Goal: Task Accomplishment & Management: Use online tool/utility

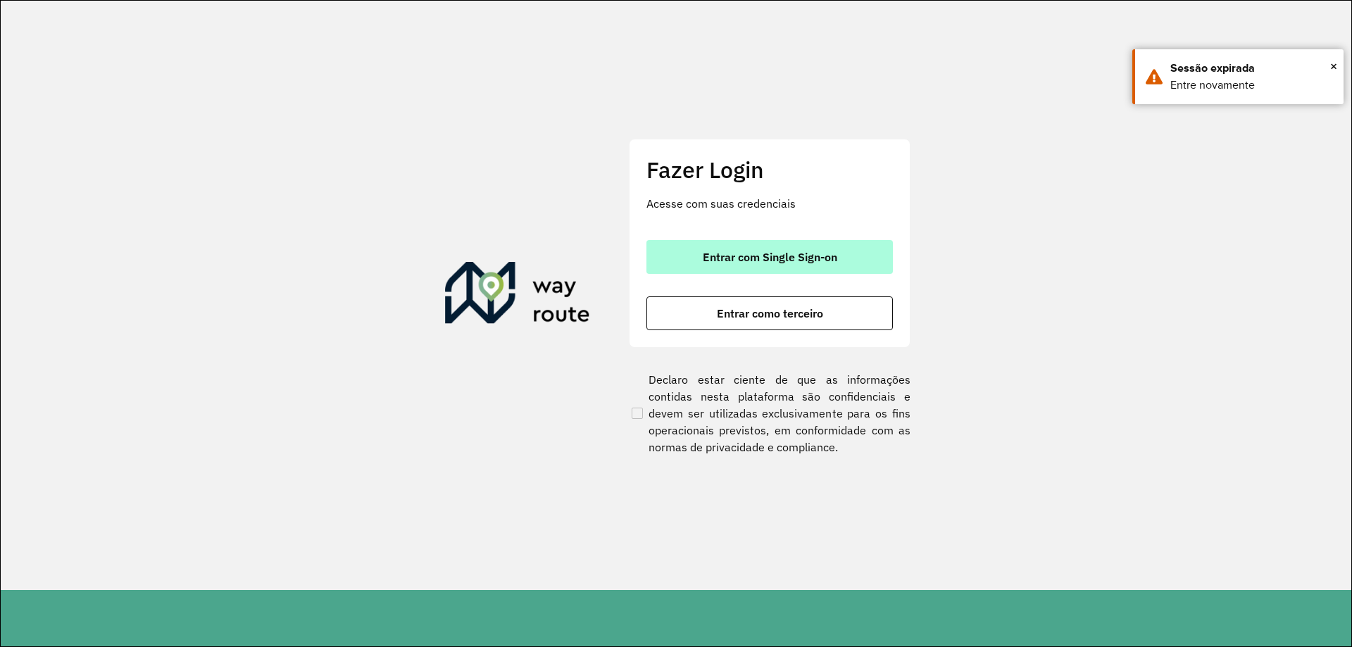
click at [773, 266] on button "Entrar com Single Sign-on" at bounding box center [769, 257] width 246 height 34
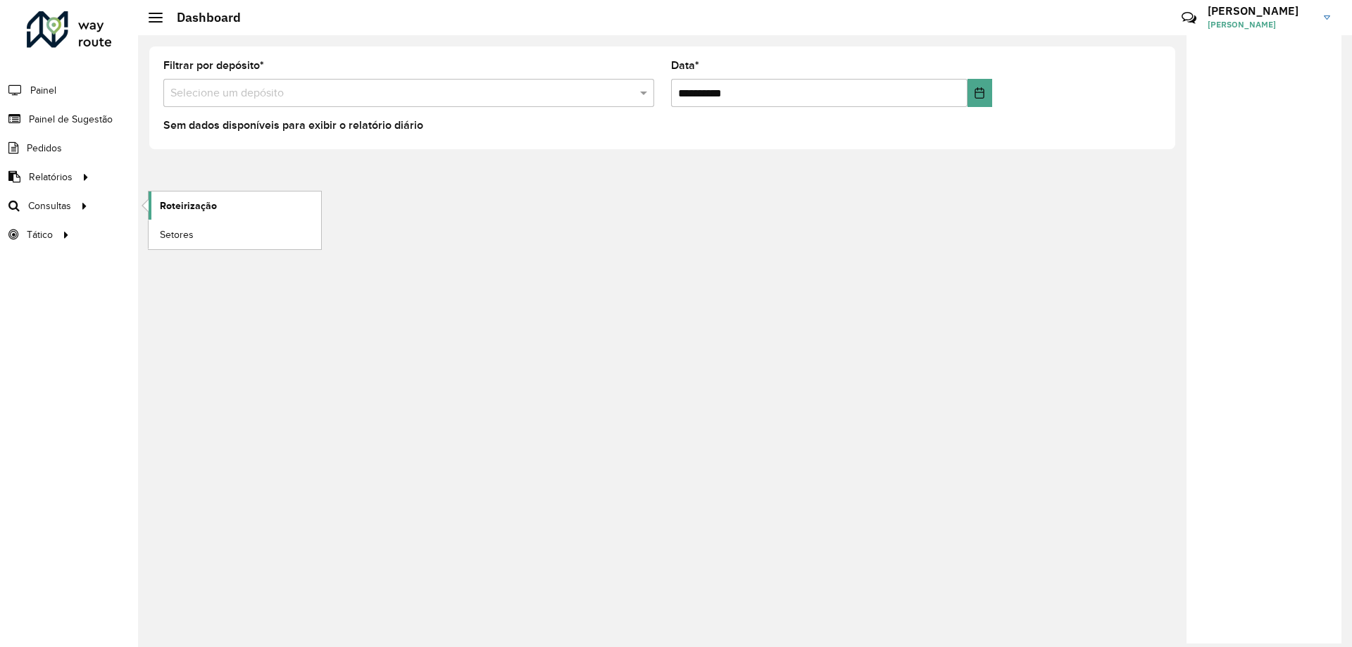
click at [173, 200] on span "Roteirização" at bounding box center [188, 206] width 57 height 15
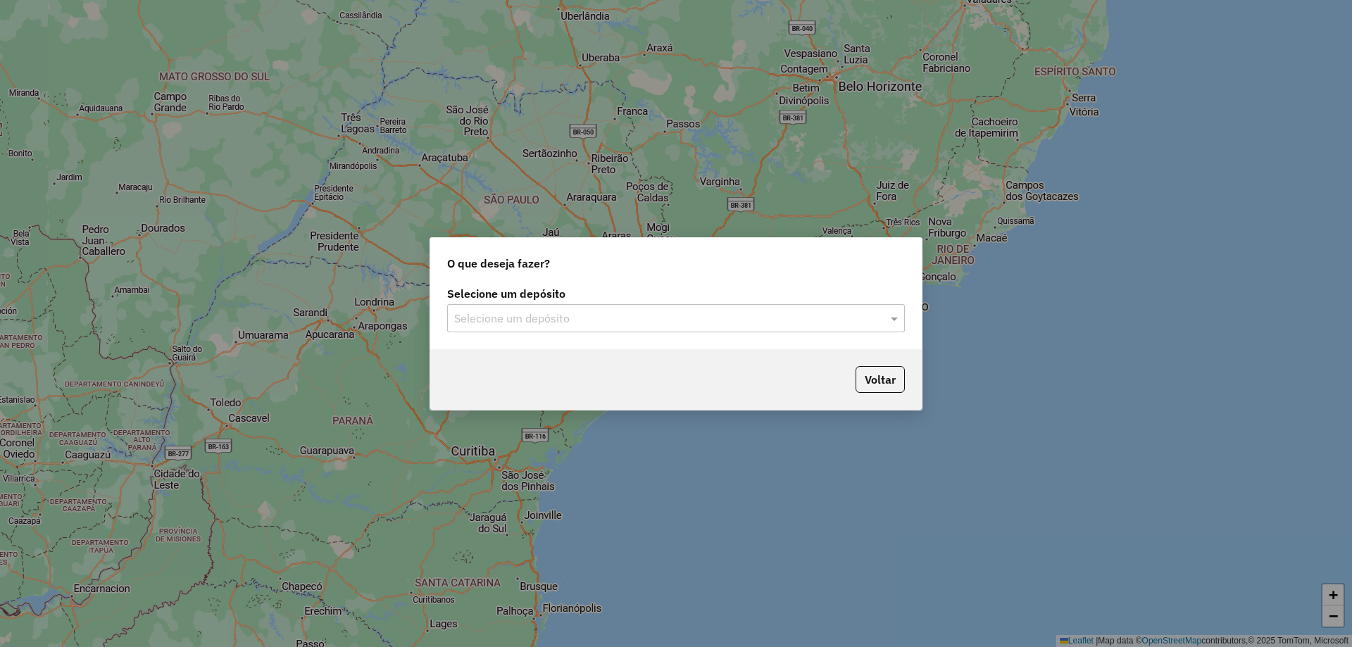
click at [620, 318] on input "text" at bounding box center [661, 319] width 415 height 17
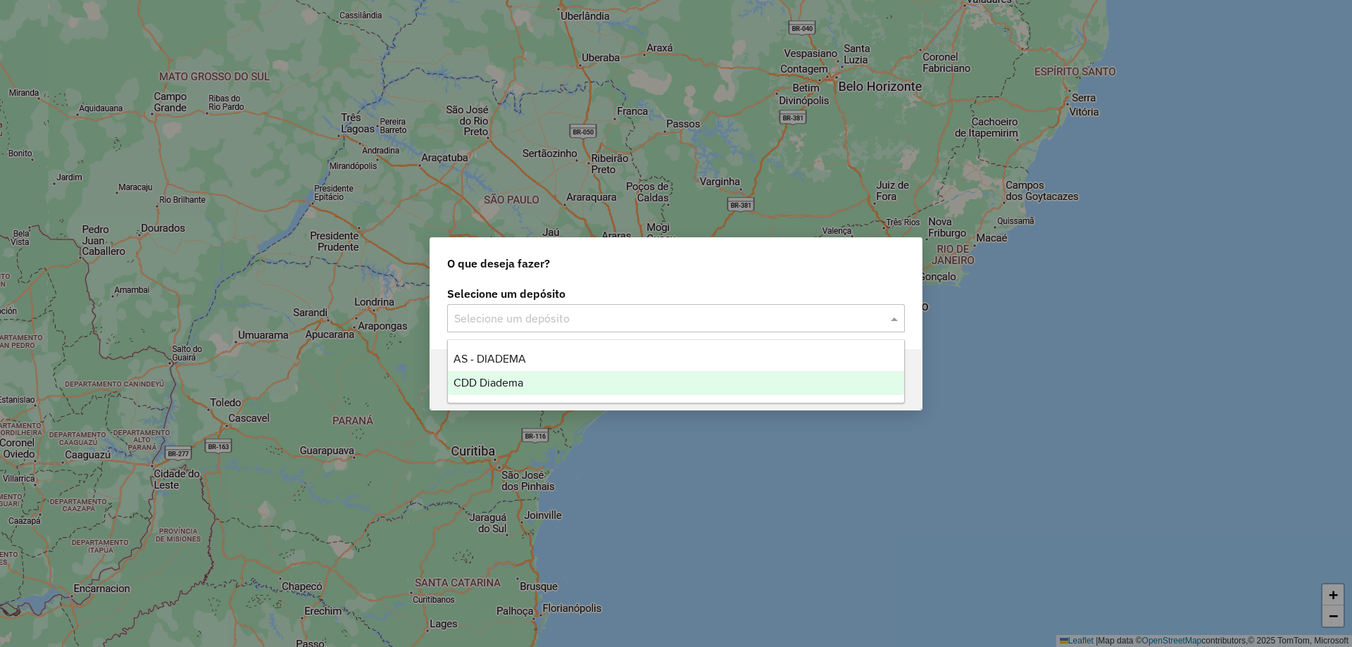
click at [526, 383] on div "CDD Diadema" at bounding box center [676, 383] width 456 height 24
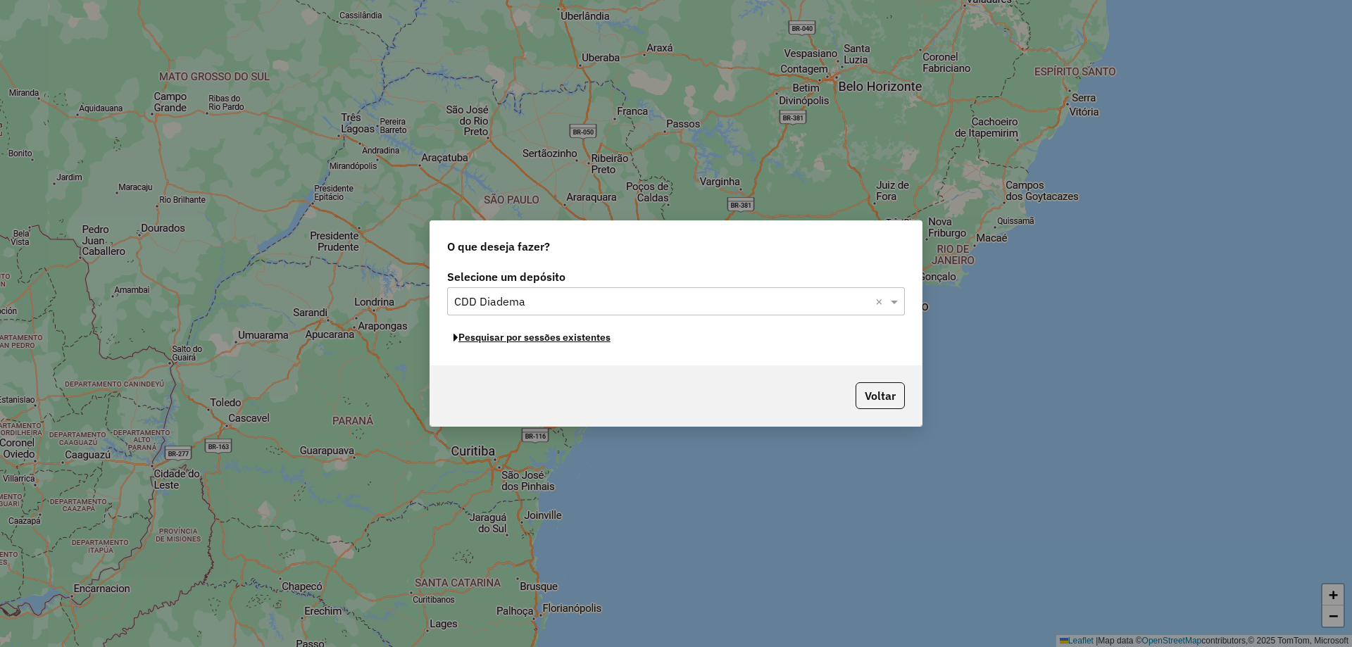
click at [527, 342] on button "Pesquisar por sessões existentes" at bounding box center [532, 338] width 170 height 22
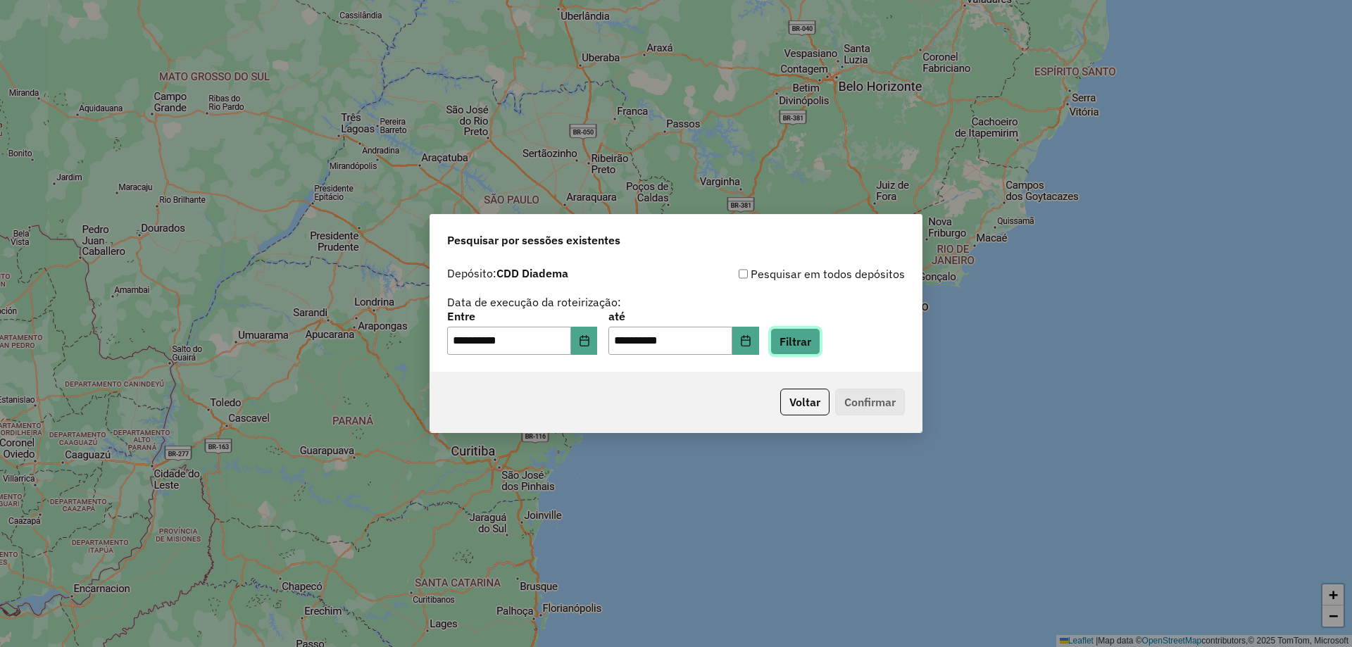
click at [814, 346] on button "Filtrar" at bounding box center [795, 341] width 50 height 27
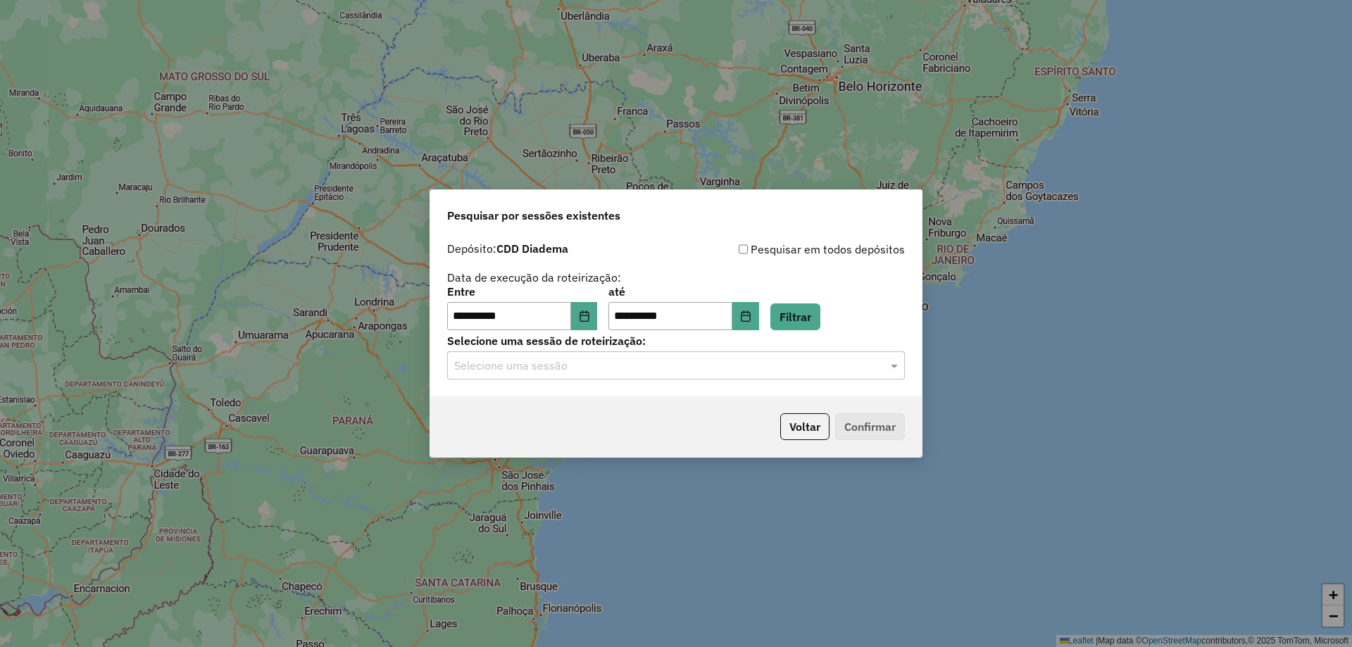
click at [570, 371] on input "text" at bounding box center [661, 366] width 415 height 17
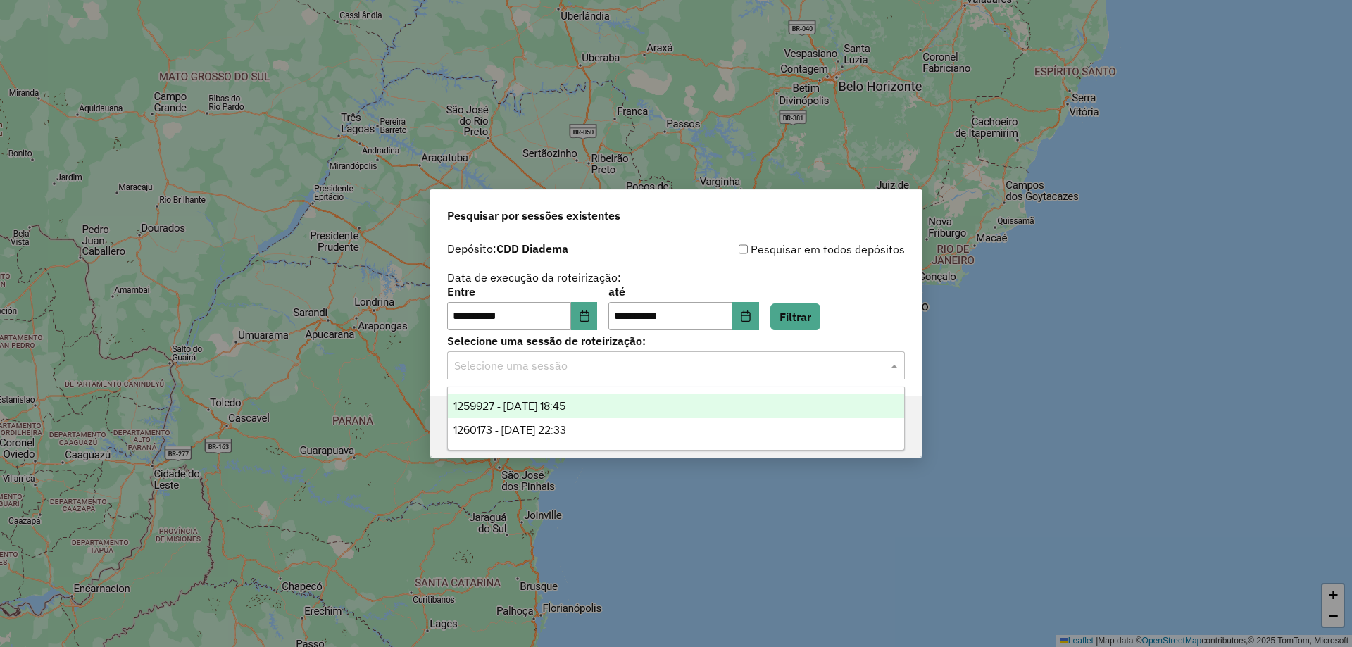
click at [551, 399] on div "1259927 - 05/09/2025 18:45" at bounding box center [676, 406] width 456 height 24
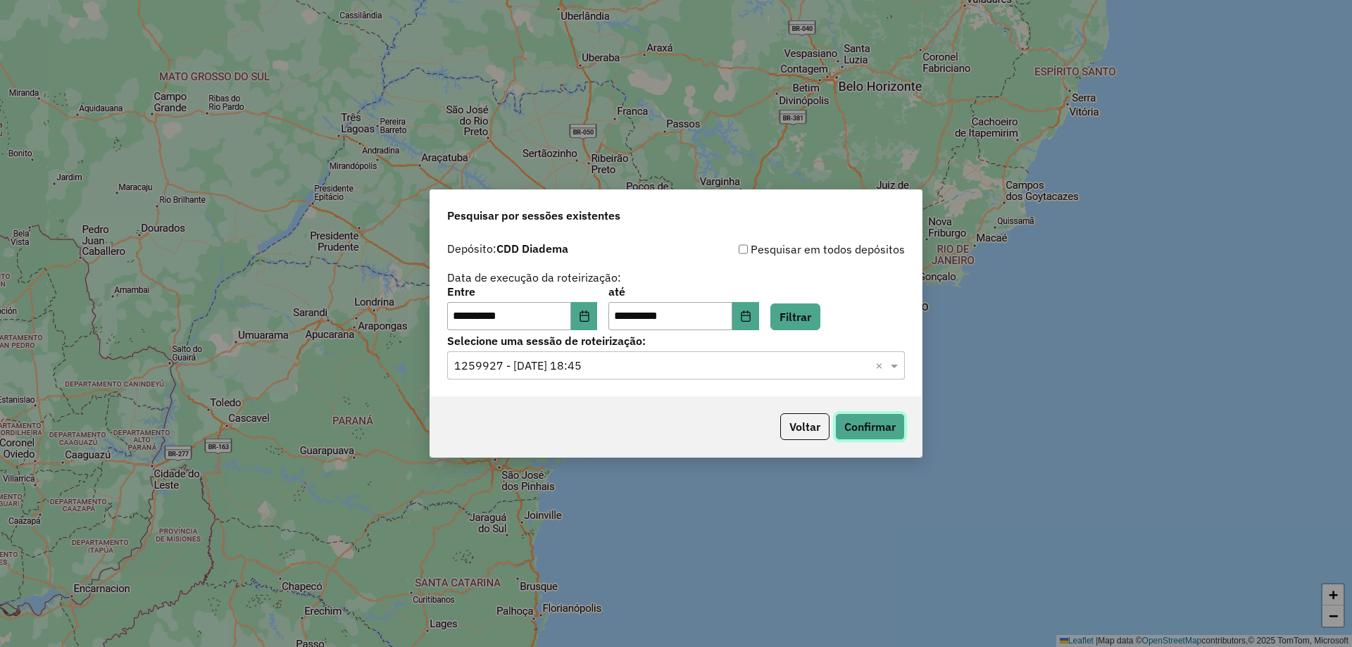
click at [876, 427] on button "Confirmar" at bounding box center [870, 426] width 70 height 27
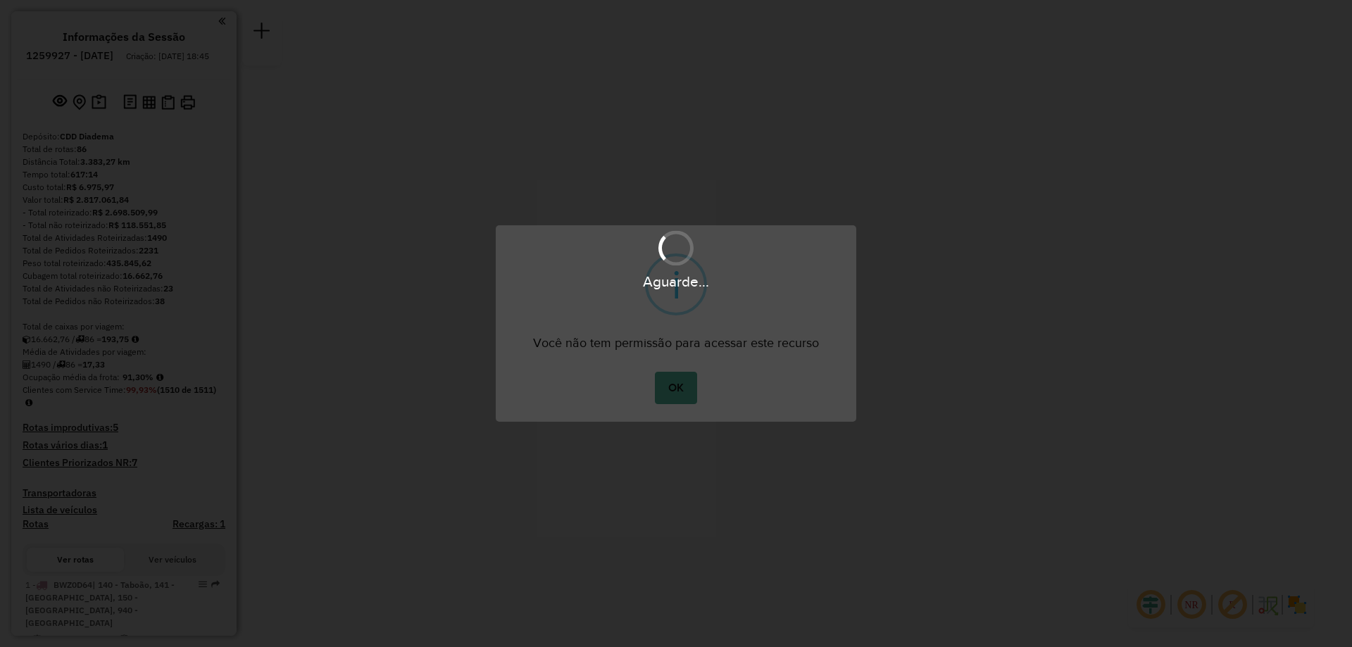
click button "OK" at bounding box center [676, 388] width 42 height 32
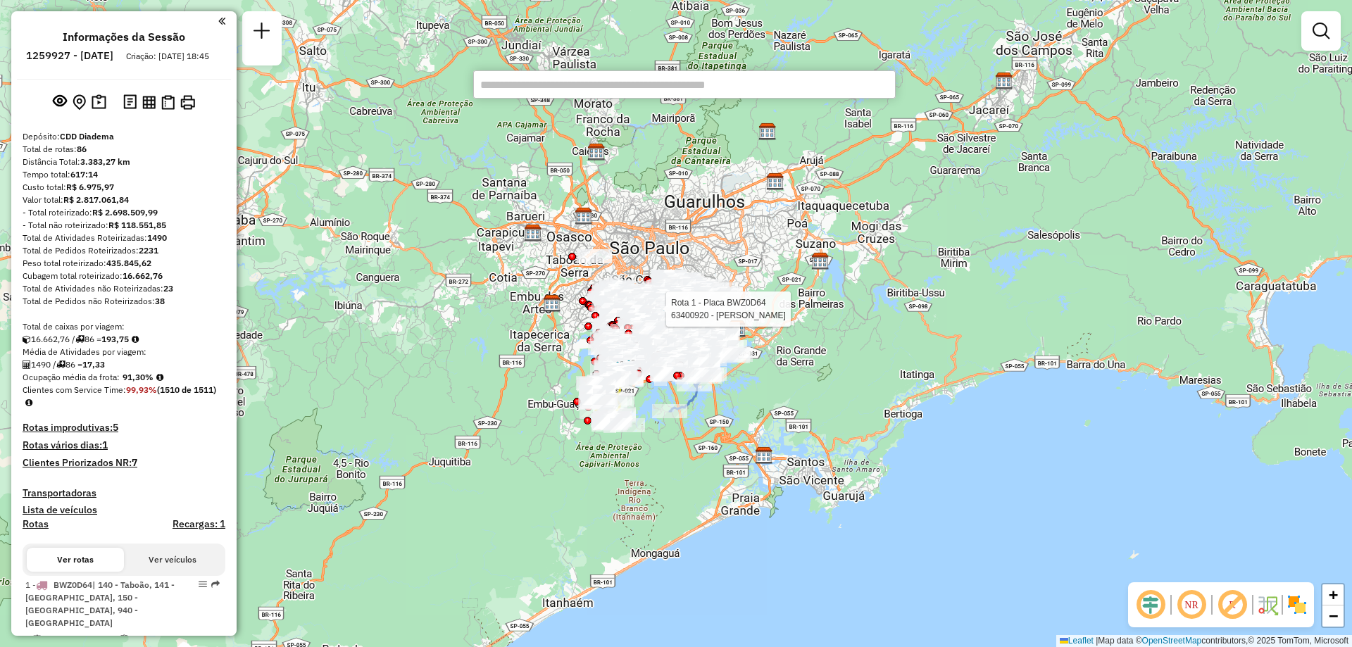
paste input "*****"
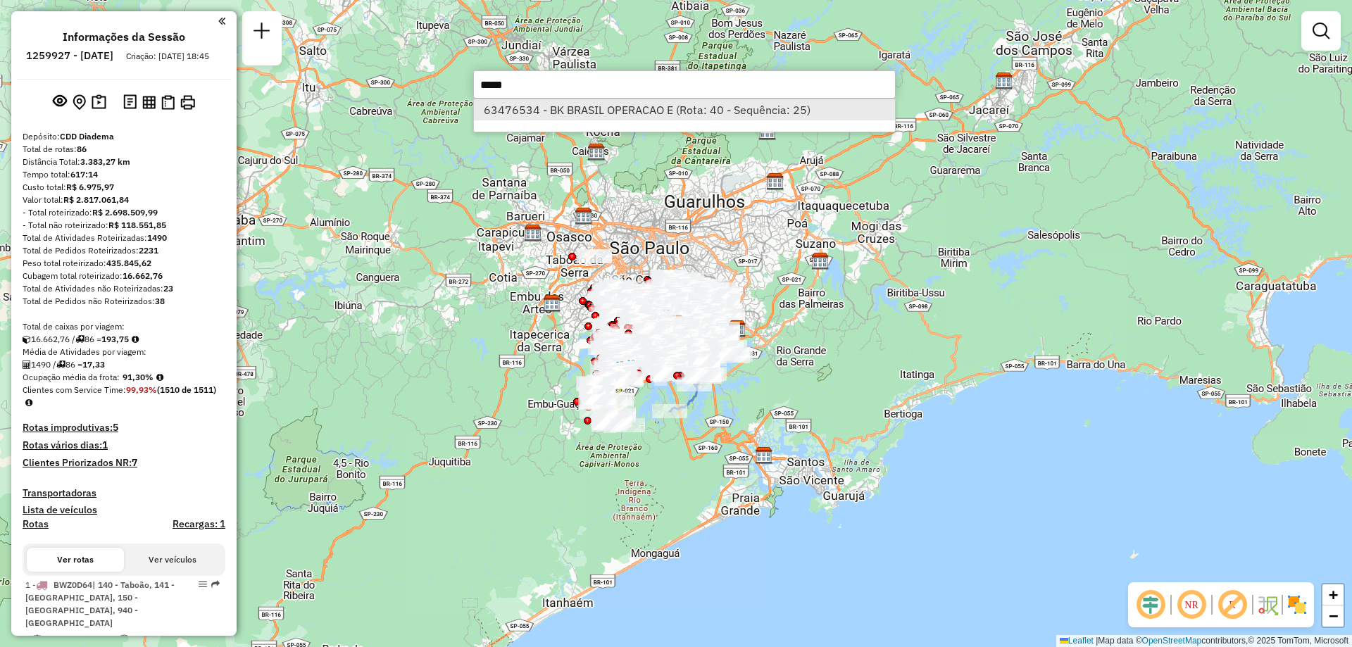
type input "*****"
click at [549, 118] on li "63476534 - BK BRASIL OPERACAO E (Rota: 40 - Sequência: 25)" at bounding box center [684, 109] width 421 height 21
select select "**********"
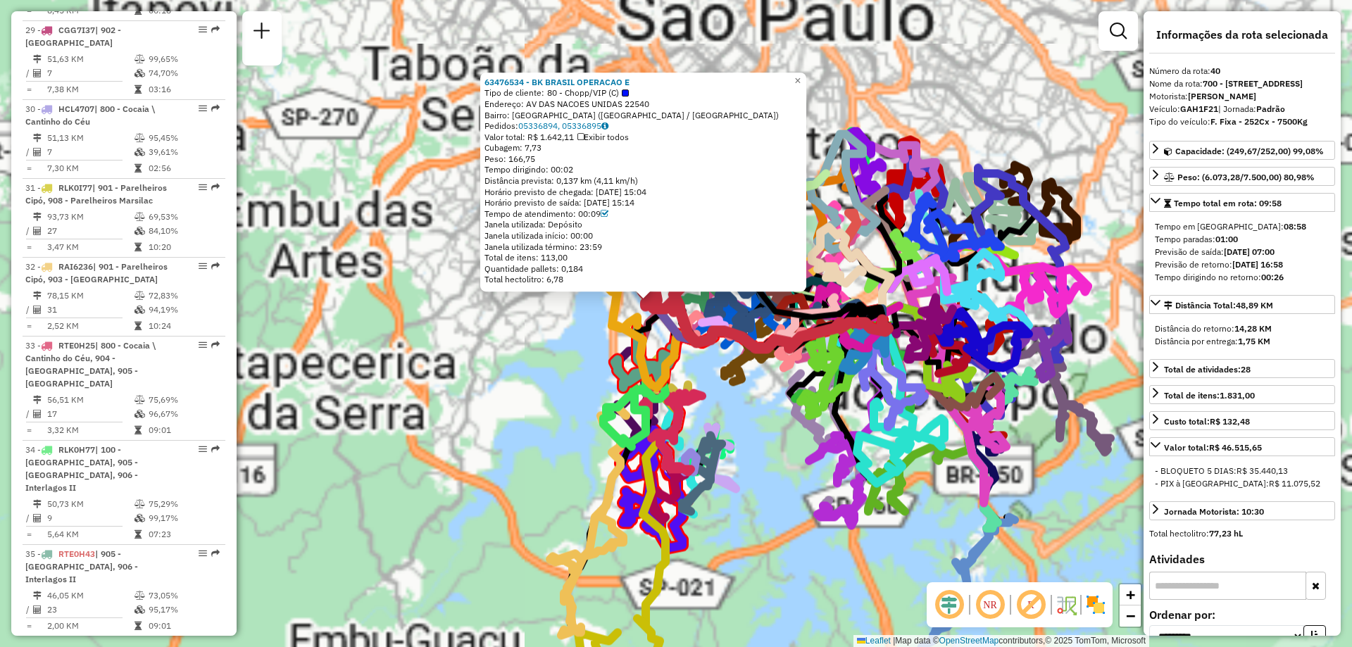
scroll to position [4011, 0]
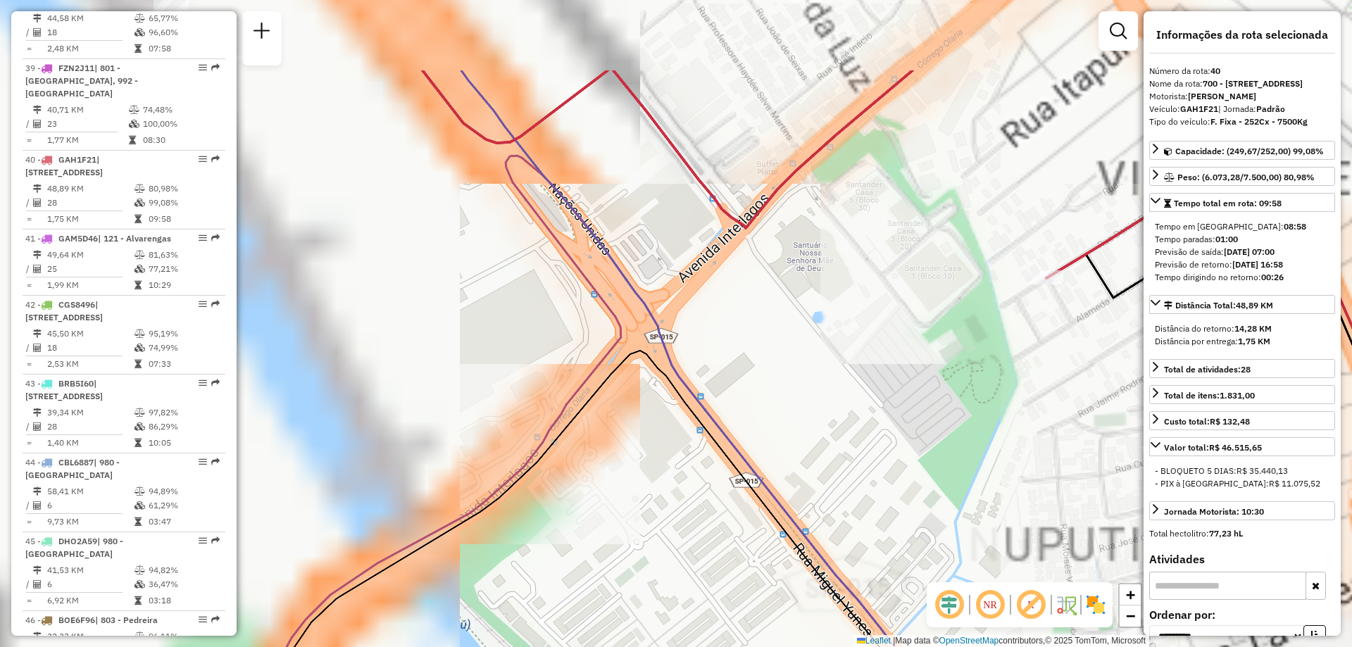
drag, startPoint x: 598, startPoint y: 351, endPoint x: 732, endPoint y: 408, distance: 145.7
click at [789, 443] on icon at bounding box center [550, 599] width 976 height 496
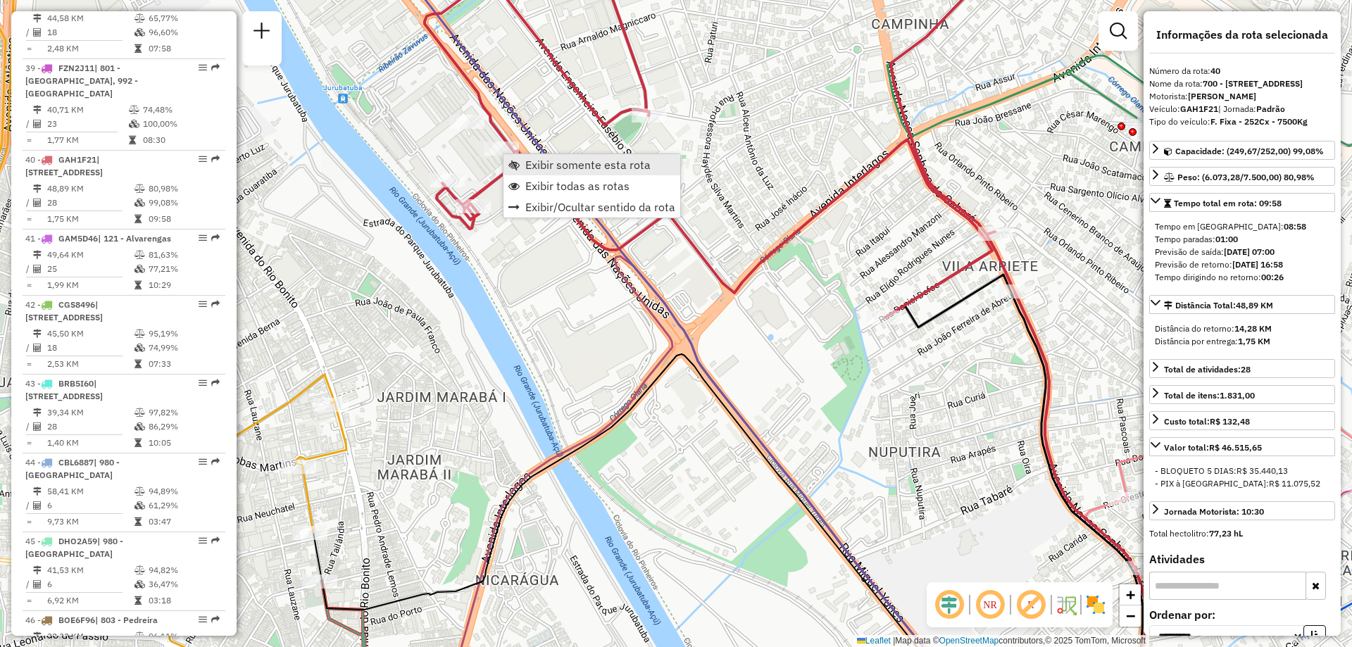
click at [541, 170] on span "Exibir somente esta rota" at bounding box center [587, 164] width 125 height 11
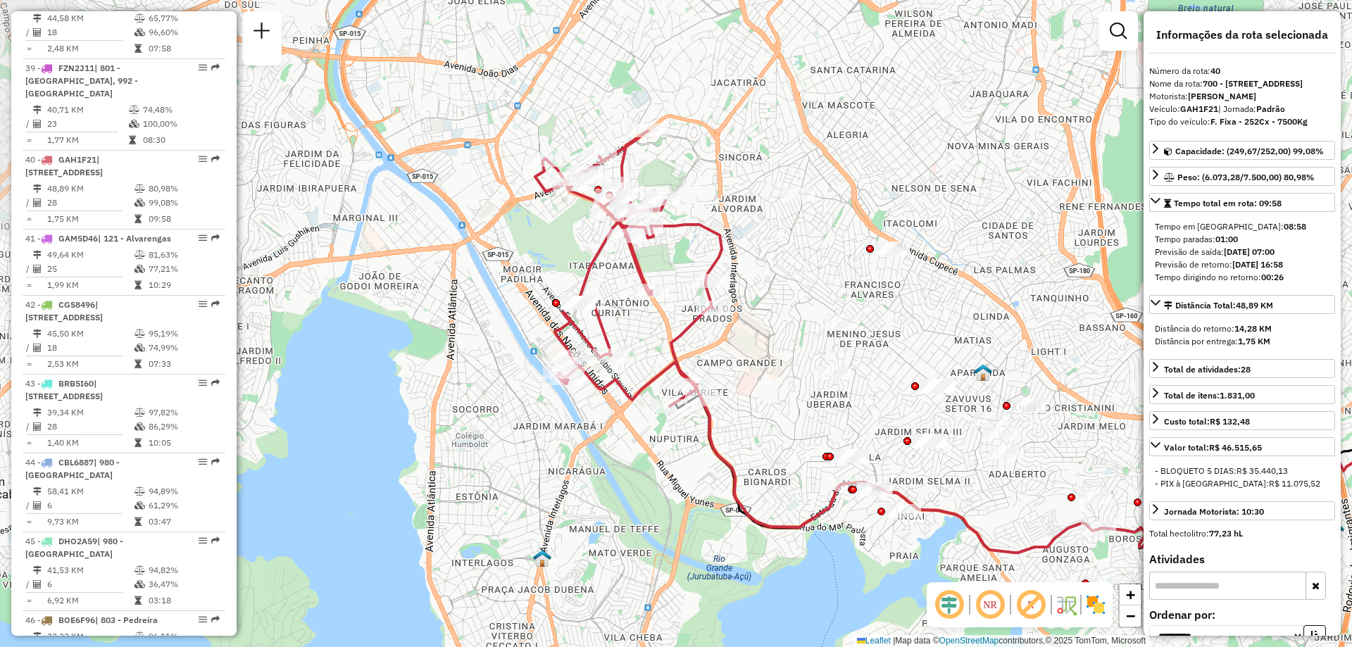
drag, startPoint x: 435, startPoint y: 375, endPoint x: 792, endPoint y: 393, distance: 357.5
click at [792, 393] on div "Janela de atendimento Grade de atendimento Capacidade Transportadoras Veículos …" at bounding box center [676, 323] width 1352 height 647
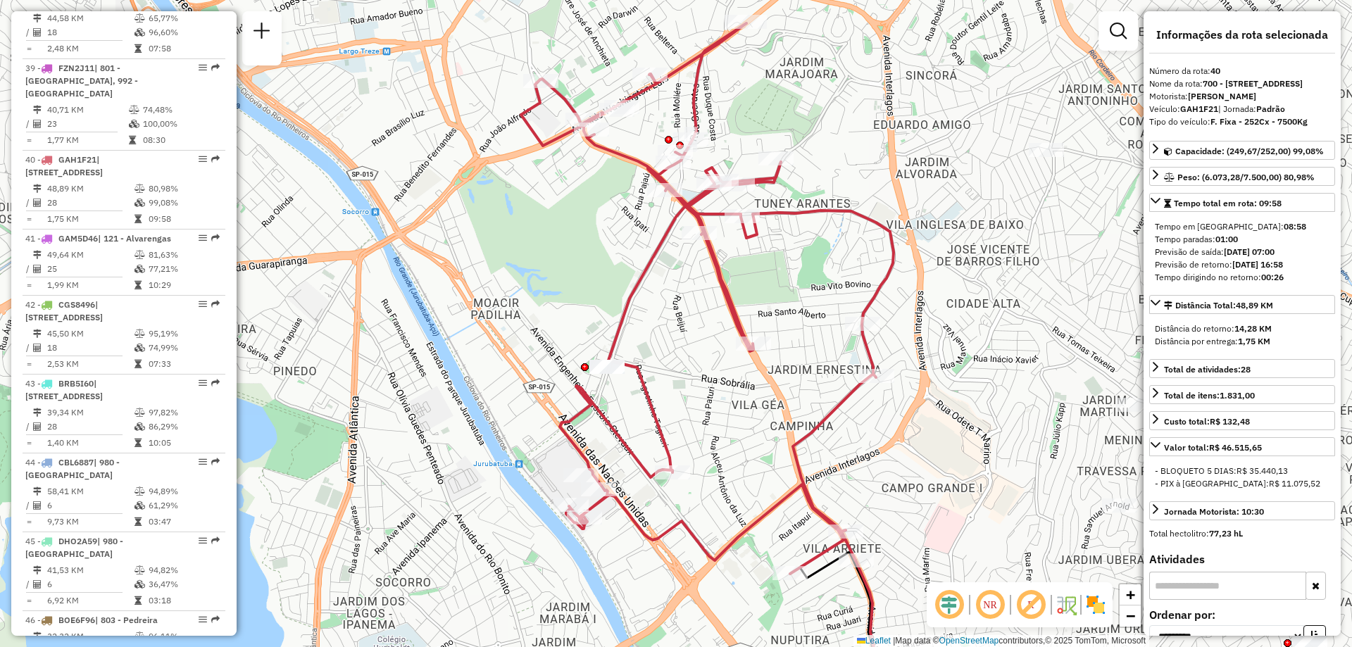
drag, startPoint x: 571, startPoint y: 254, endPoint x: 596, endPoint y: 293, distance: 46.5
click at [596, 293] on div "Janela de atendimento Grade de atendimento Capacidade Transportadoras Veículos …" at bounding box center [676, 323] width 1352 height 647
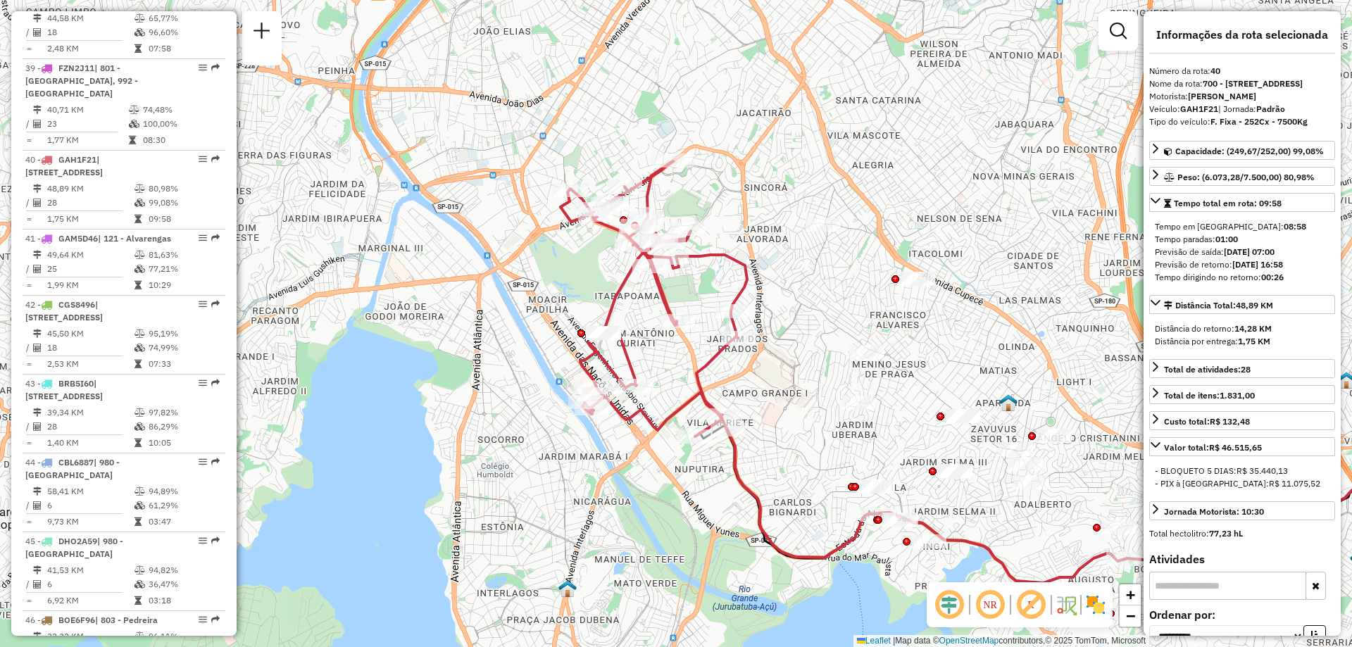
click at [769, 118] on div "Janela de atendimento Grade de atendimento Capacidade Transportadoras Veículos …" at bounding box center [676, 323] width 1352 height 647
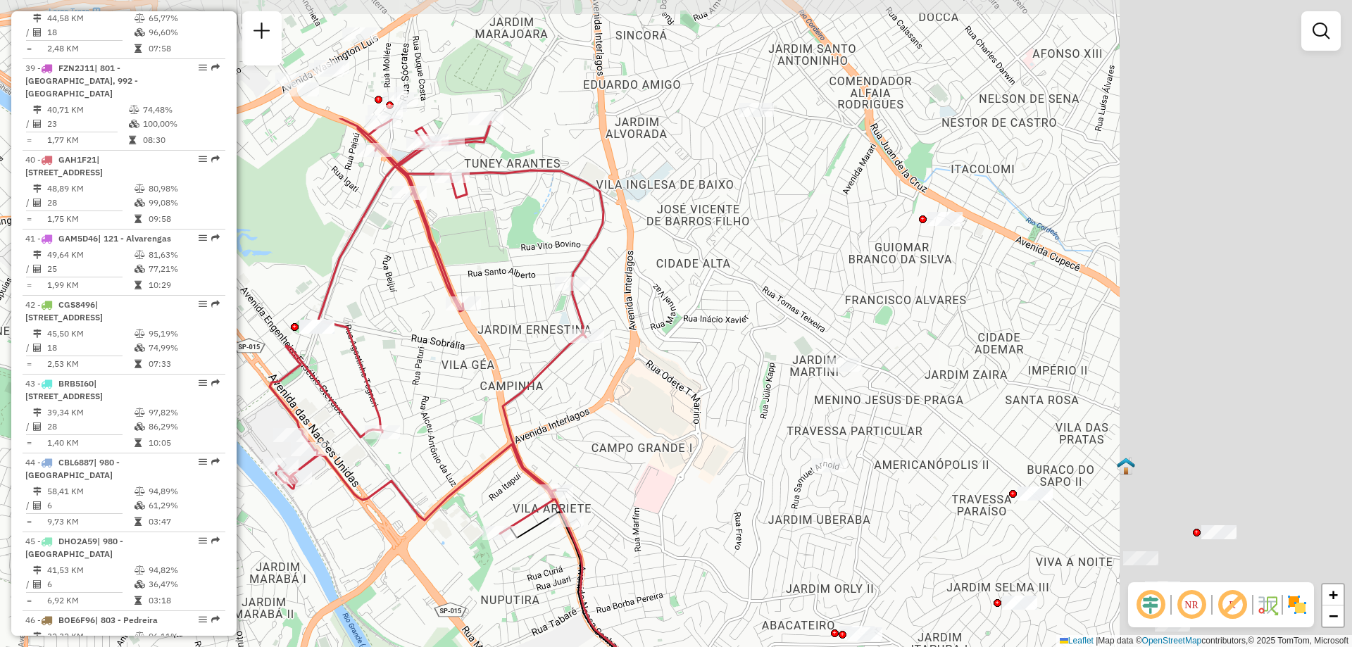
drag, startPoint x: 582, startPoint y: 166, endPoint x: 258, endPoint y: 349, distance: 372.1
click at [258, 349] on div "Janela de atendimento Grade de atendimento Capacidade Transportadoras Veículos …" at bounding box center [676, 323] width 1352 height 647
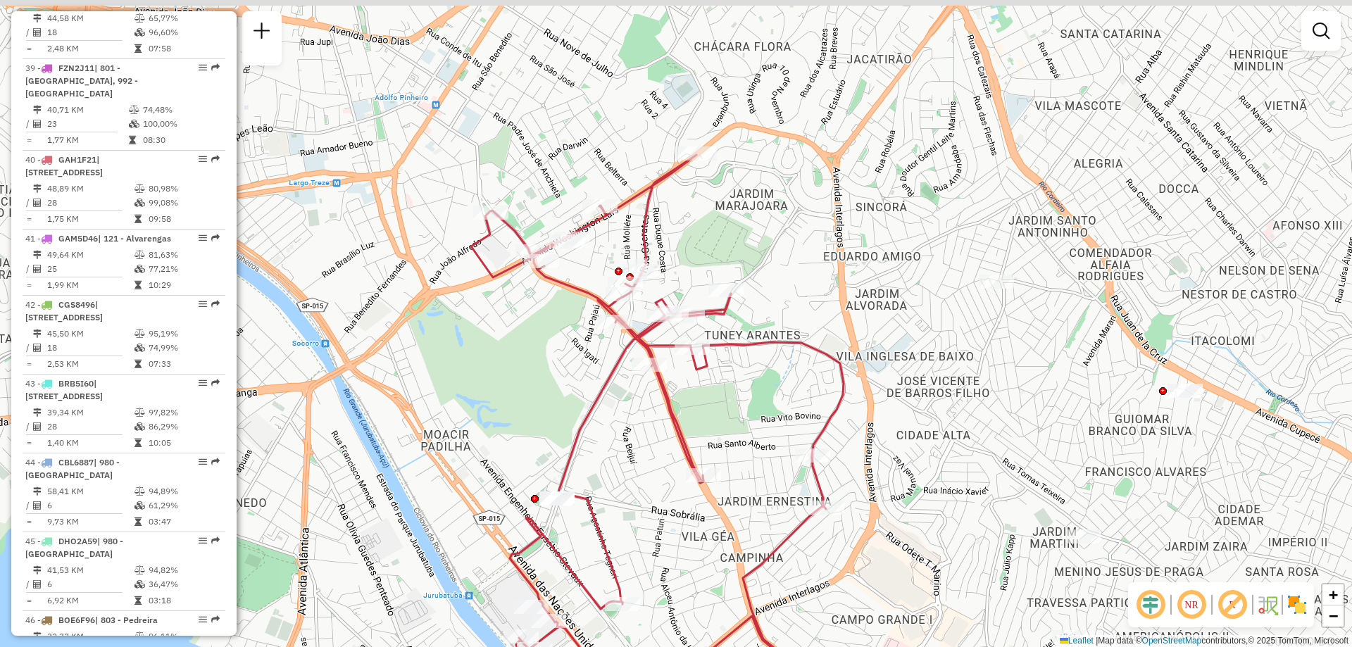
drag, startPoint x: 487, startPoint y: 217, endPoint x: 727, endPoint y: 389, distance: 295.3
click at [727, 389] on div "Janela de atendimento Grade de atendimento Capacidade Transportadoras Veículos …" at bounding box center [676, 323] width 1352 height 647
